Goal: Task Accomplishment & Management: Manage account settings

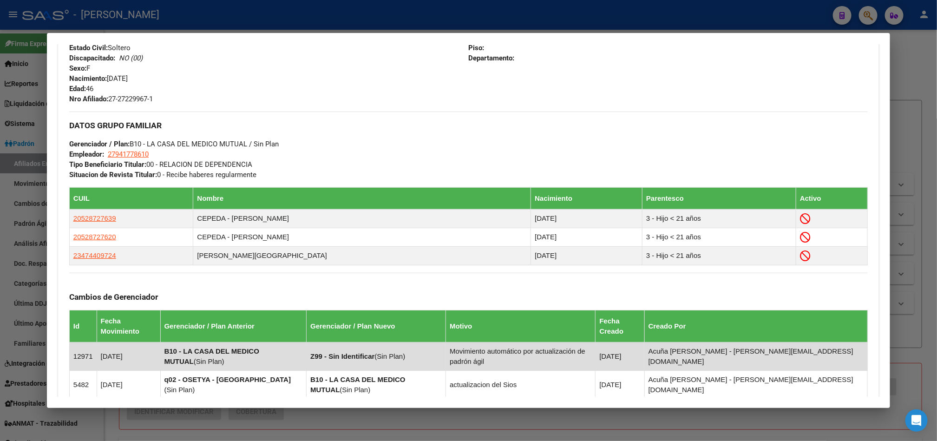
scroll to position [396, 0]
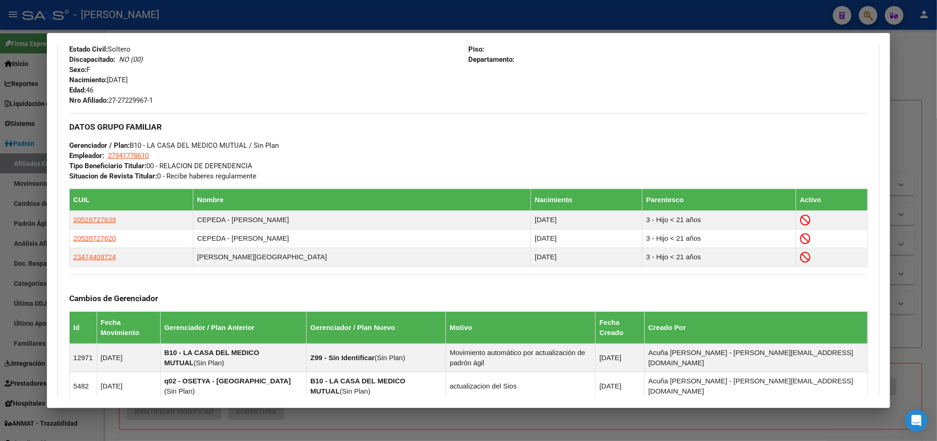
drag, startPoint x: 76, startPoint y: 266, endPoint x: 48, endPoint y: 261, distance: 28.3
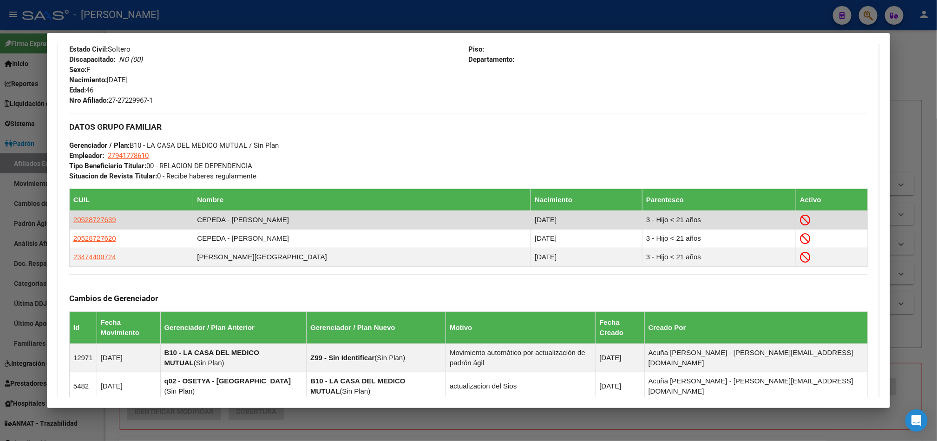
drag, startPoint x: 18, startPoint y: 268, endPoint x: 95, endPoint y: 213, distance: 94.4
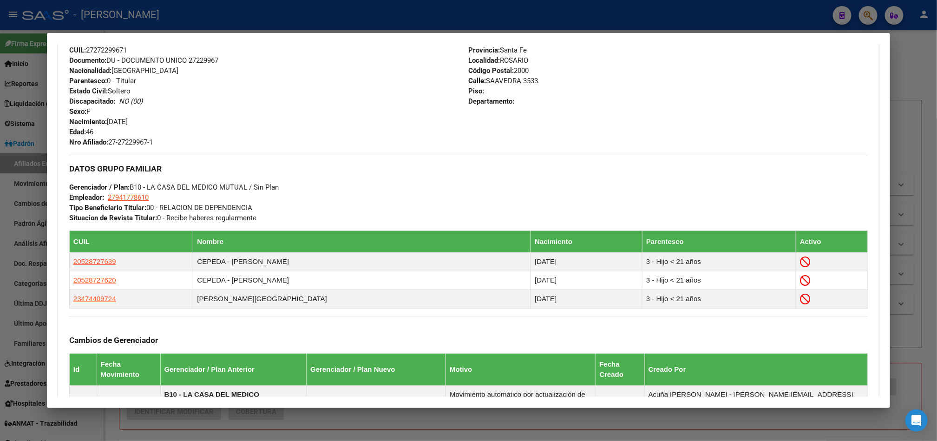
scroll to position [536, 0]
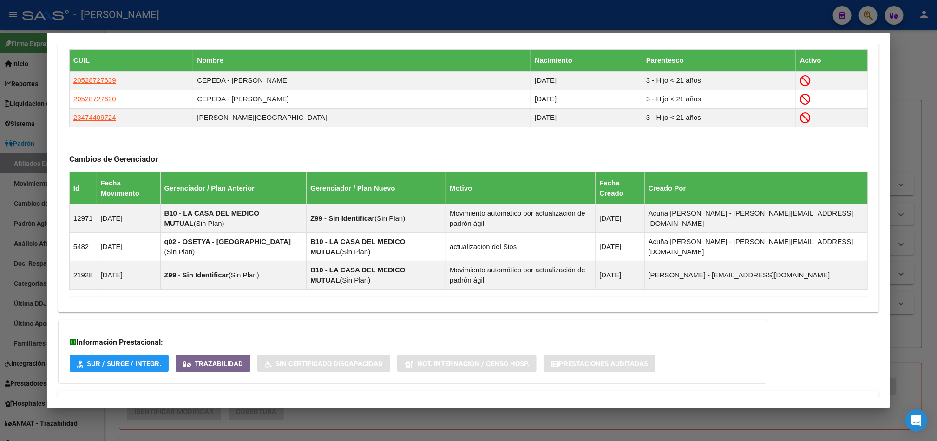
click at [284, 397] on mat-panel-title "Aportes y Contribuciones del Afiliado: 27272299671" at bounding box center [463, 402] width 788 height 11
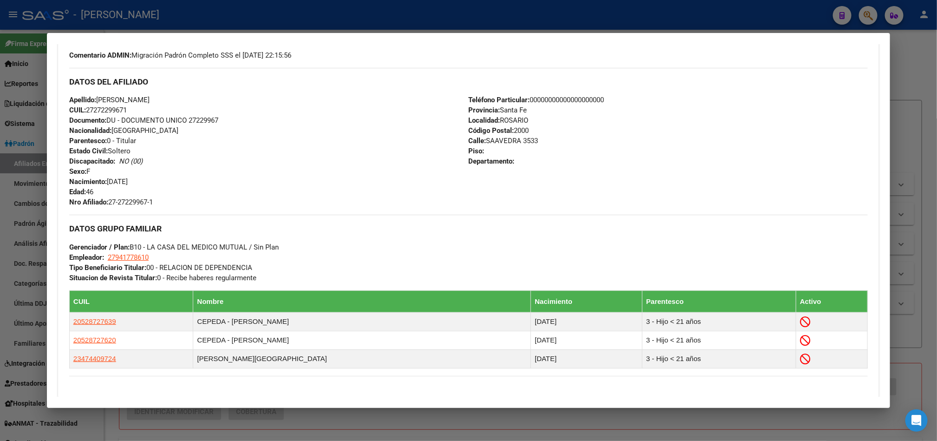
scroll to position [282, 0]
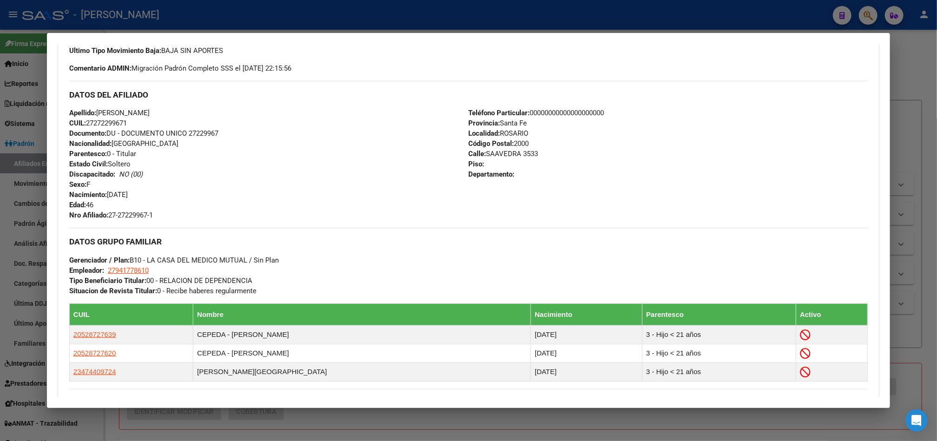
click at [384, 161] on div "Apellido: [PERSON_NAME]: 27272299671 Documento: DU - DOCUMENTO UNICO 27229967 N…" at bounding box center [269, 164] width 400 height 112
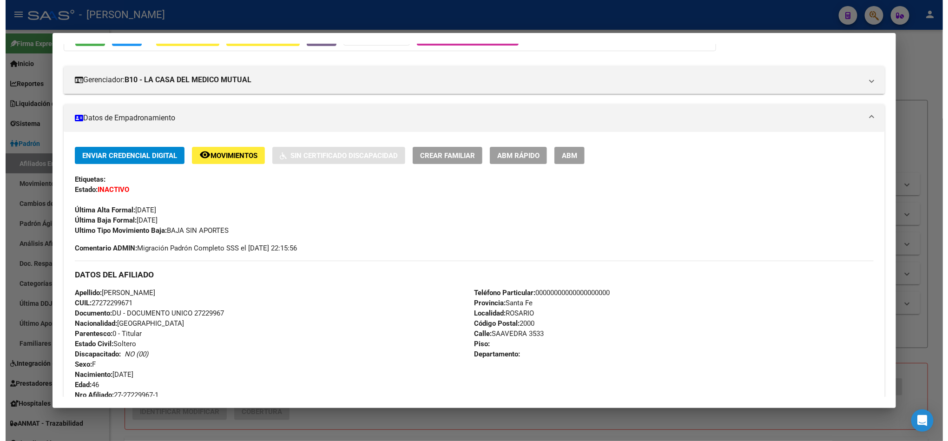
scroll to position [72, 0]
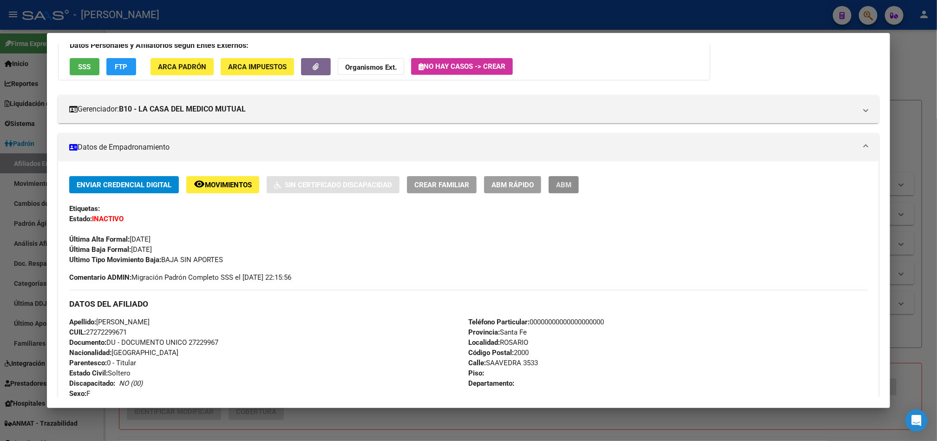
click at [559, 182] on span "ABM" at bounding box center [563, 185] width 15 height 8
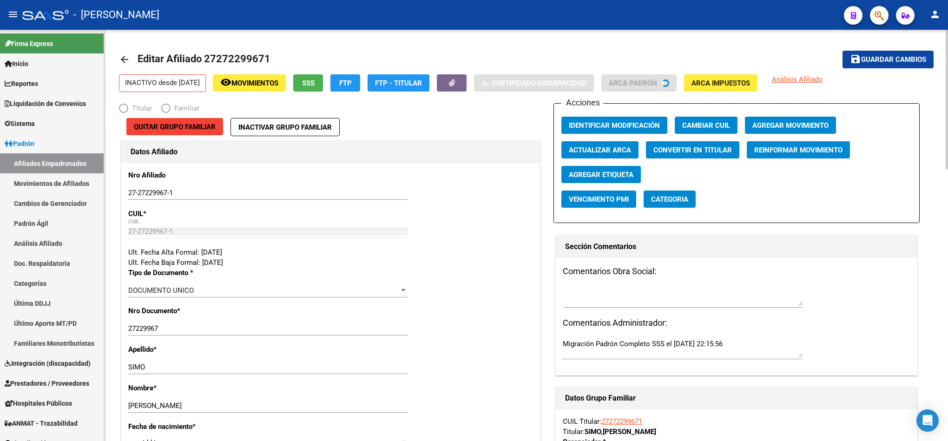
radio input "true"
type input "27-94177861-0"
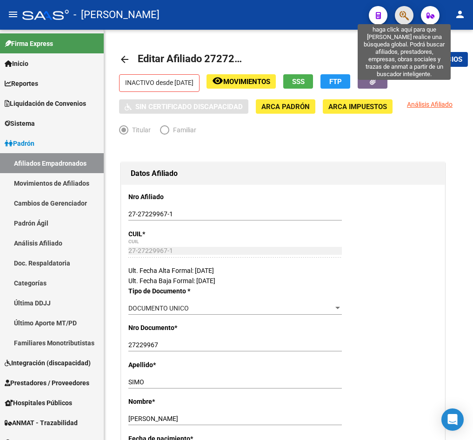
click at [407, 16] on icon "button" at bounding box center [403, 15] width 9 height 11
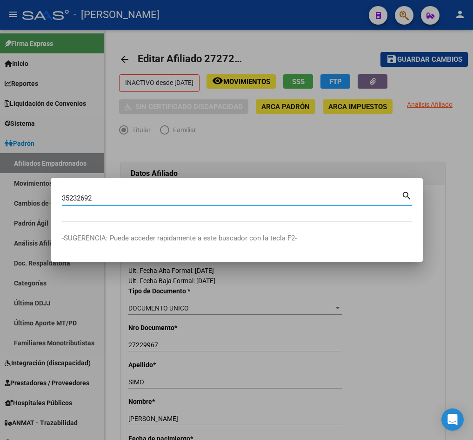
type input "35232692"
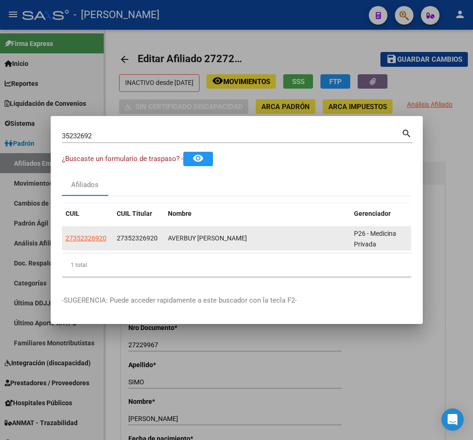
drag, startPoint x: 174, startPoint y: 244, endPoint x: 186, endPoint y: 244, distance: 11.6
click at [186, 244] on div "27352326920 27352326920 AVERBUY [PERSON_NAME] P26 - Medicina Privada" at bounding box center [266, 238] width 409 height 23
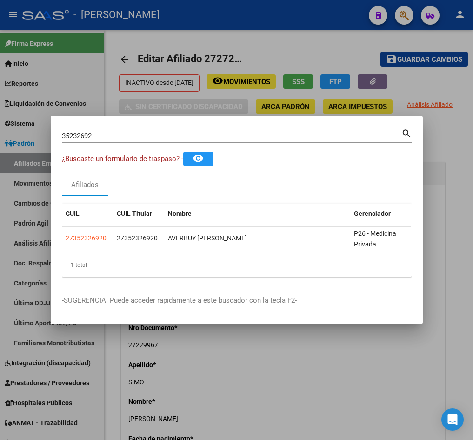
drag, startPoint x: 197, startPoint y: 247, endPoint x: 258, endPoint y: 247, distance: 61.3
click at [258, 247] on datatable-selection "27352326920 27352326920 AVERBUY [PERSON_NAME] P26 - Medicina Privada" at bounding box center [236, 248] width 349 height 8
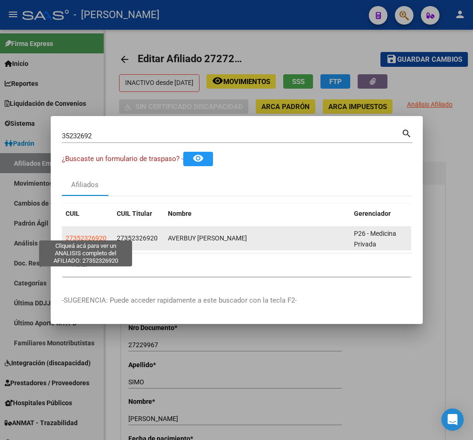
click at [95, 235] on span "27352326920" at bounding box center [86, 238] width 41 height 7
type textarea "27352326920"
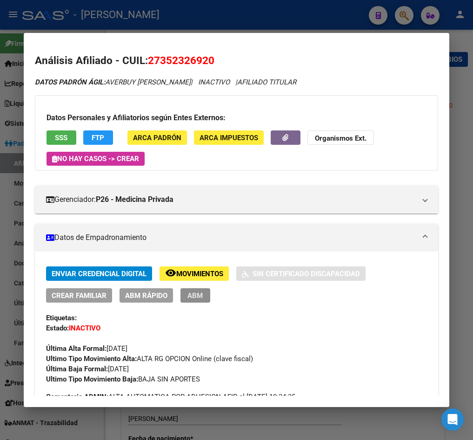
click at [196, 293] on span "ABM" at bounding box center [194, 296] width 15 height 8
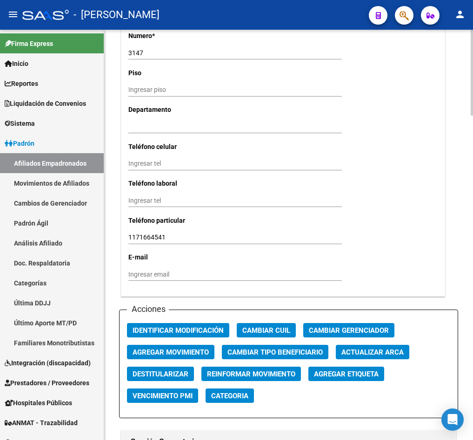
scroll to position [1045, 0]
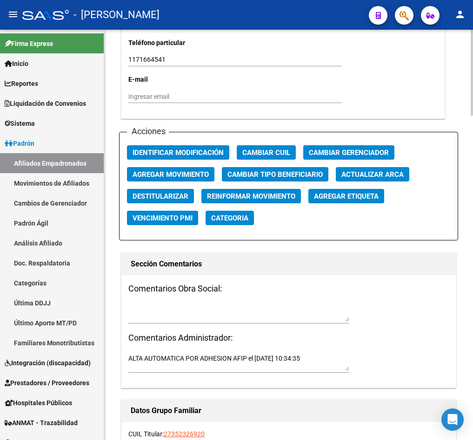
click at [177, 177] on span "Agregar Movimiento" at bounding box center [170, 175] width 76 height 8
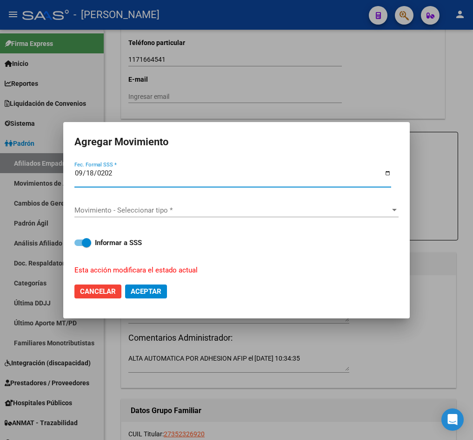
type input "[DATE]"
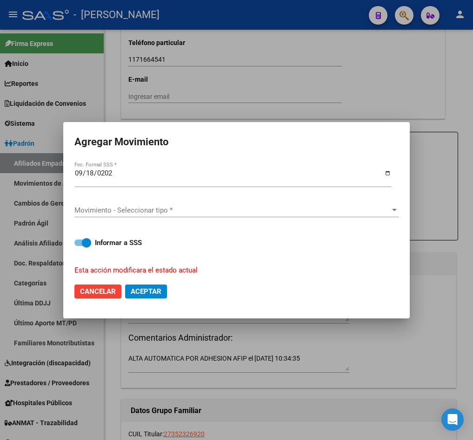
click at [132, 207] on div "Movimiento - Seleccionar tipo * Movimiento - Seleccionar tipo *" at bounding box center [236, 211] width 324 height 30
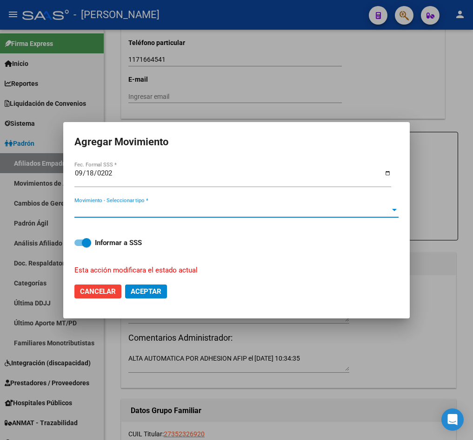
click at [133, 207] on span "Movimiento - Seleccionar tipo *" at bounding box center [231, 210] width 315 height 8
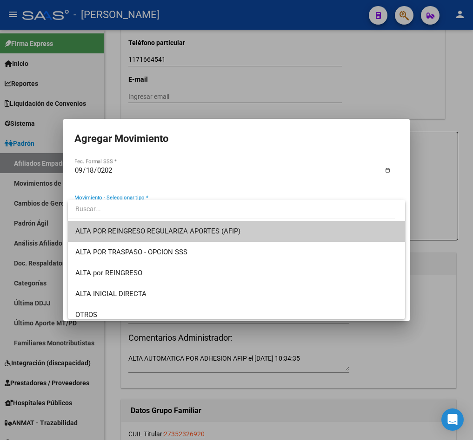
click at [153, 223] on span "ALTA POR REINGRESO REGULARIZA APORTES (AFIP)" at bounding box center [236, 231] width 322 height 21
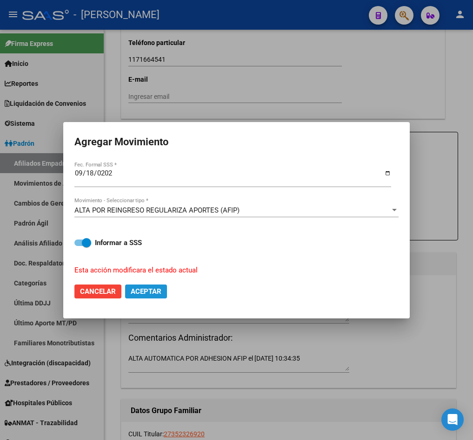
click at [147, 288] on span "Aceptar" at bounding box center [146, 292] width 31 height 8
checkbox input "false"
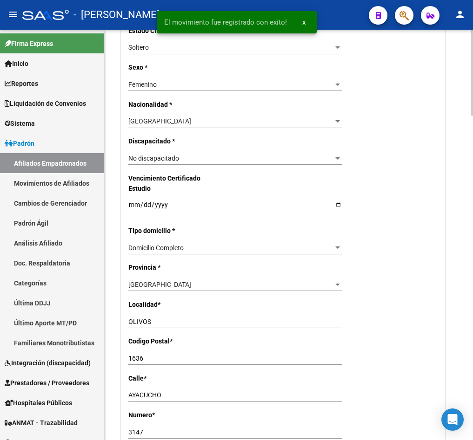
scroll to position [0, 0]
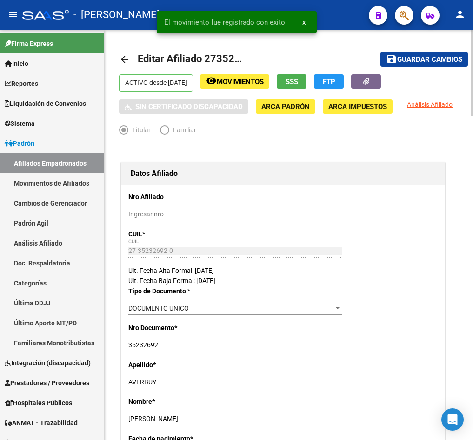
click at [212, 60] on span "Editar Afiliado 27352326920" at bounding box center [204, 59] width 133 height 12
copy h1 "27352326920"
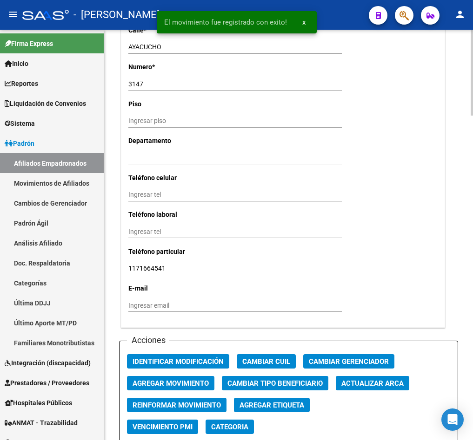
scroll to position [1045, 0]
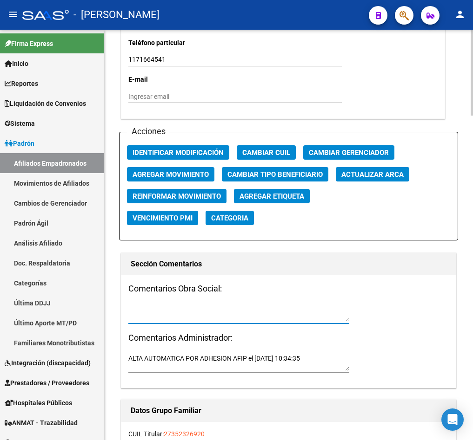
click at [207, 317] on textarea at bounding box center [238, 313] width 221 height 18
paste textarea "[DATE] 10:09"
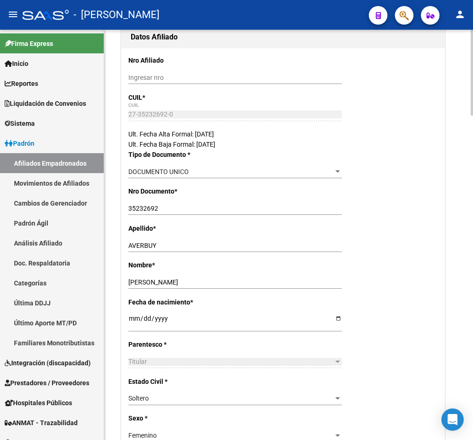
scroll to position [0, 0]
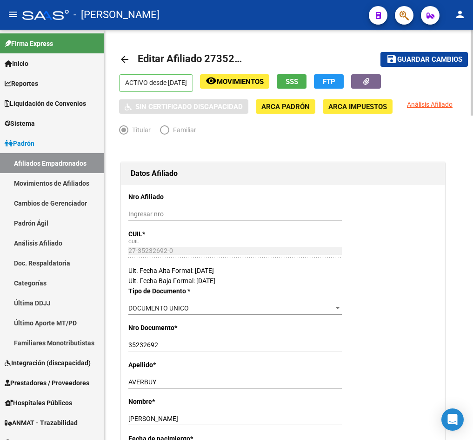
type textarea "mail [DATE] 10:09"
click at [431, 56] on span "Guardar cambios" at bounding box center [429, 60] width 65 height 8
